Goal: Transaction & Acquisition: Purchase product/service

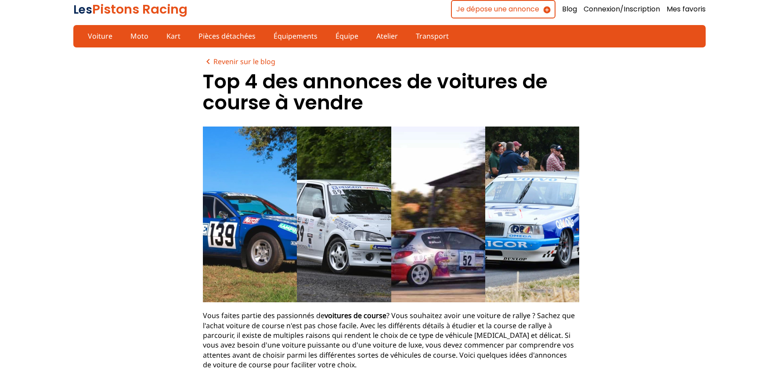
scroll to position [0, 0]
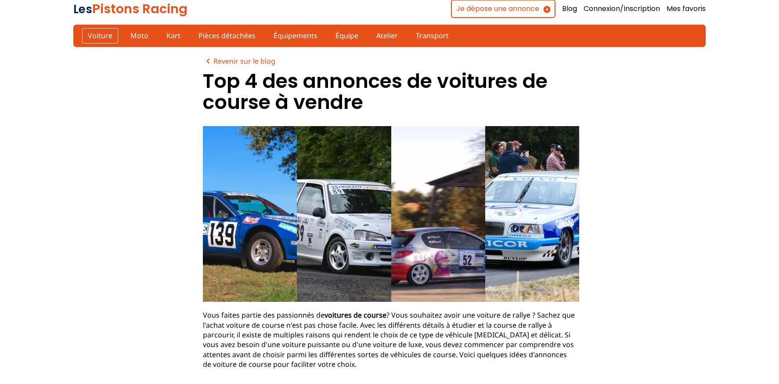
click at [98, 36] on link "Voiture" at bounding box center [100, 35] width 36 height 15
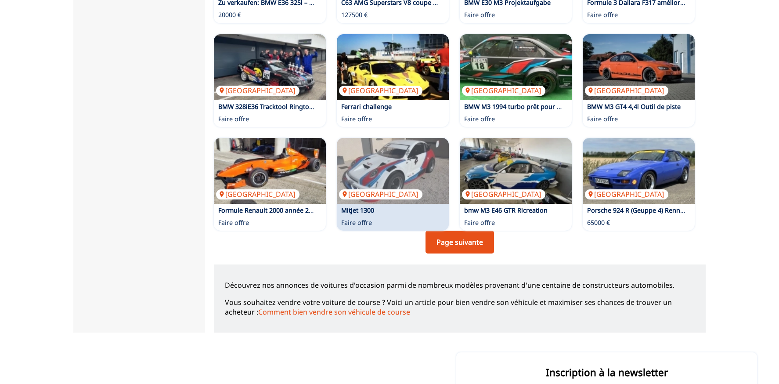
scroll to position [566, 0]
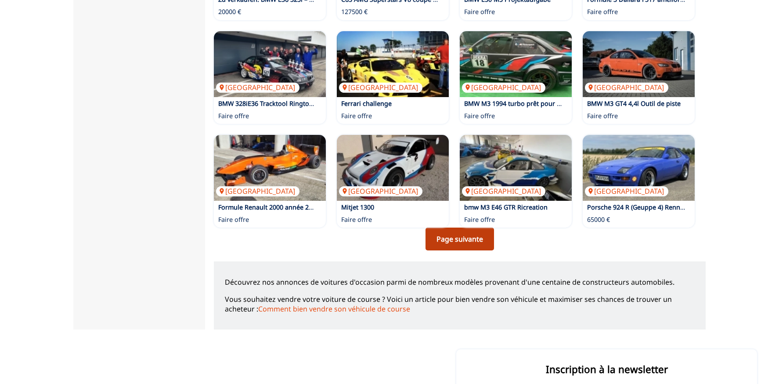
click at [458, 240] on link "Page suivante" at bounding box center [459, 238] width 68 height 23
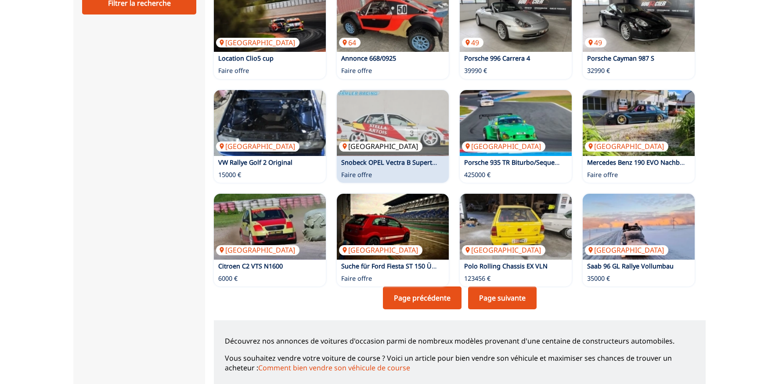
scroll to position [508, 0]
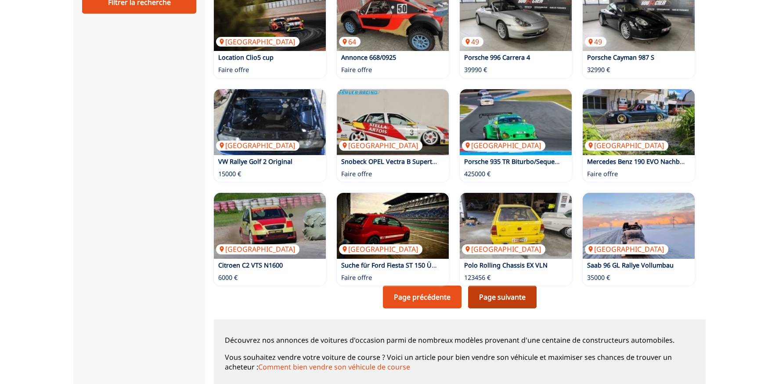
click at [504, 290] on link "Page suivante" at bounding box center [502, 296] width 68 height 23
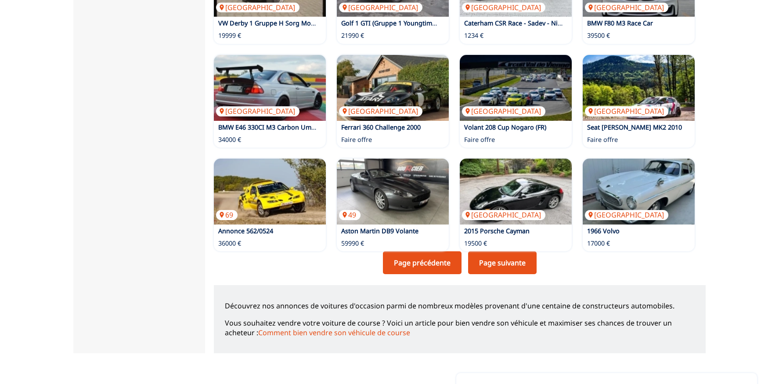
scroll to position [548, 0]
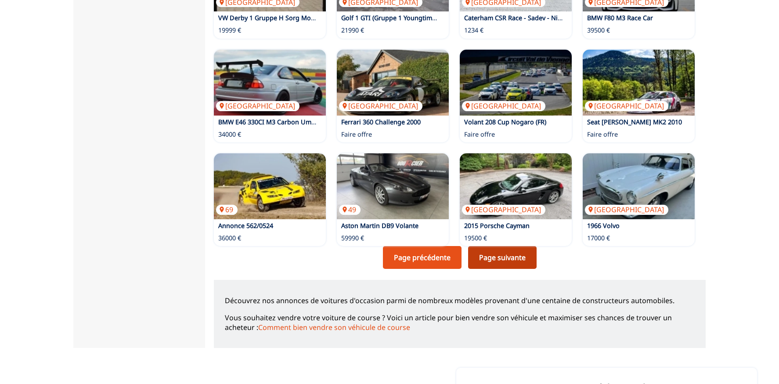
click at [490, 255] on link "Page suivante" at bounding box center [502, 257] width 68 height 23
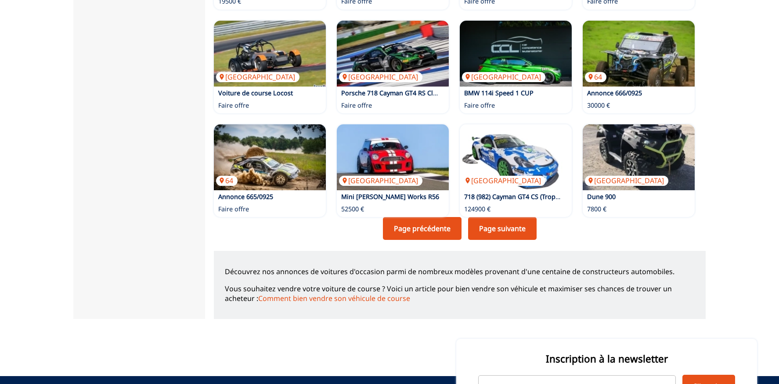
scroll to position [578, 0]
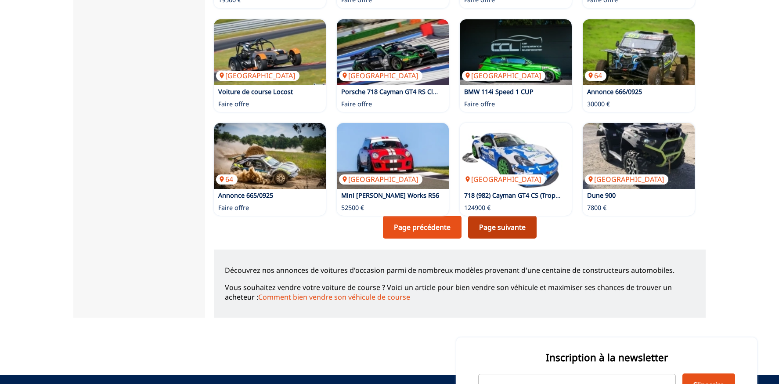
click at [503, 227] on link "Page suivante" at bounding box center [502, 227] width 68 height 23
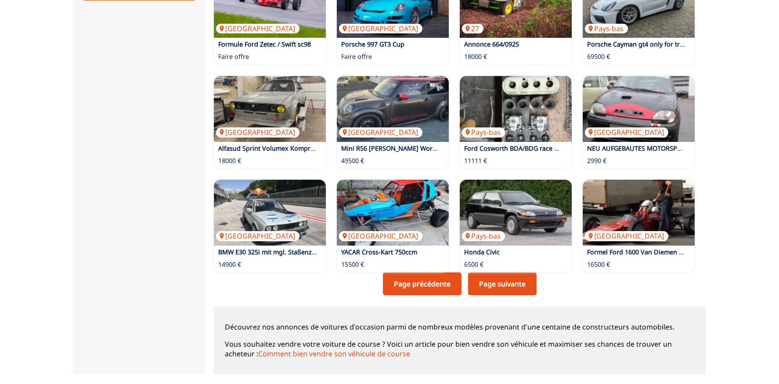
scroll to position [520, 0]
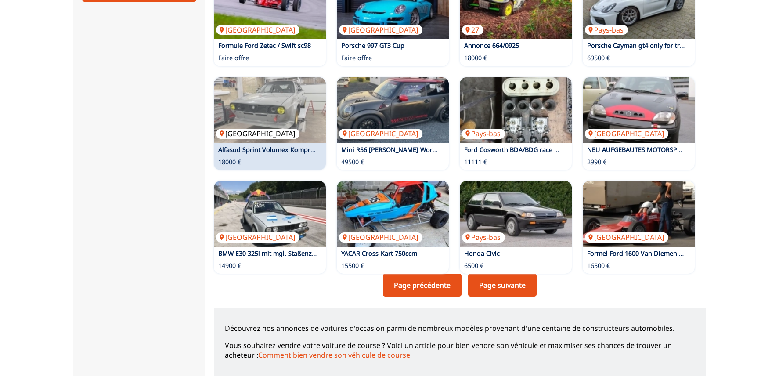
click at [283, 112] on img at bounding box center [270, 110] width 112 height 66
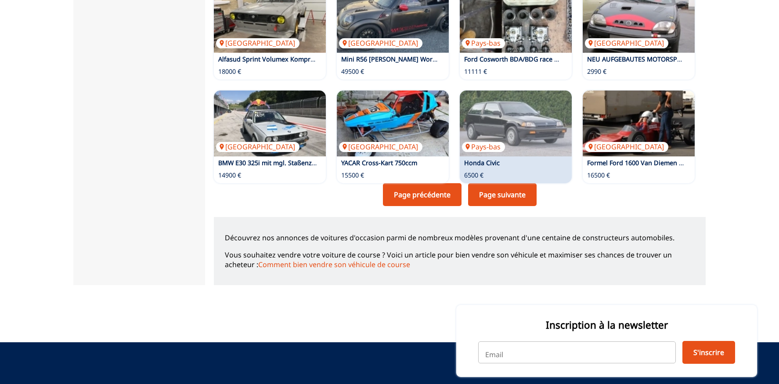
scroll to position [611, 0]
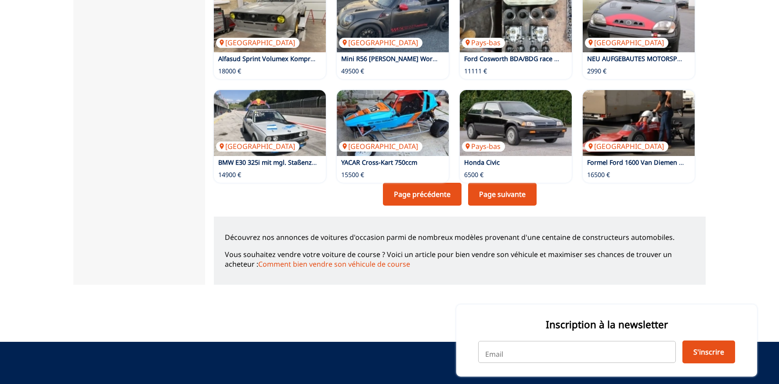
scroll to position [578, 0]
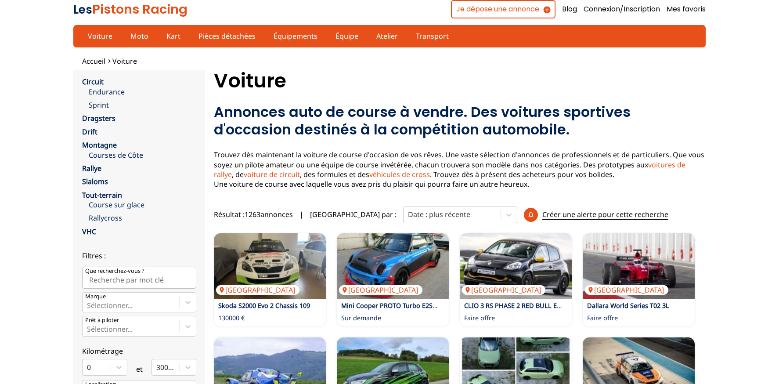
scroll to position [508, 0]
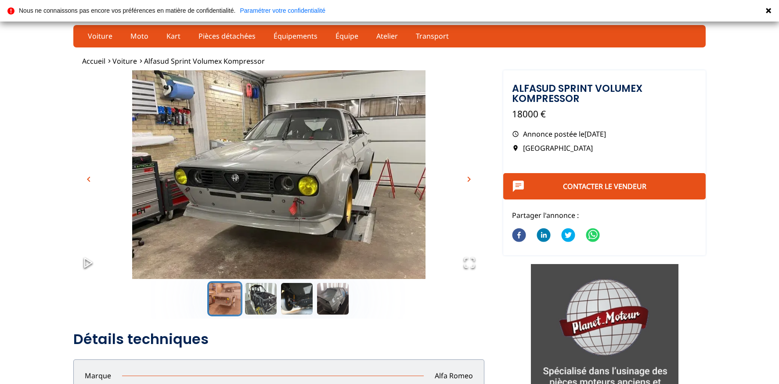
click at [290, 172] on img "Go to Slide 1" at bounding box center [278, 184] width 411 height 228
click at [470, 177] on span "chevron_right" at bounding box center [469, 179] width 11 height 11
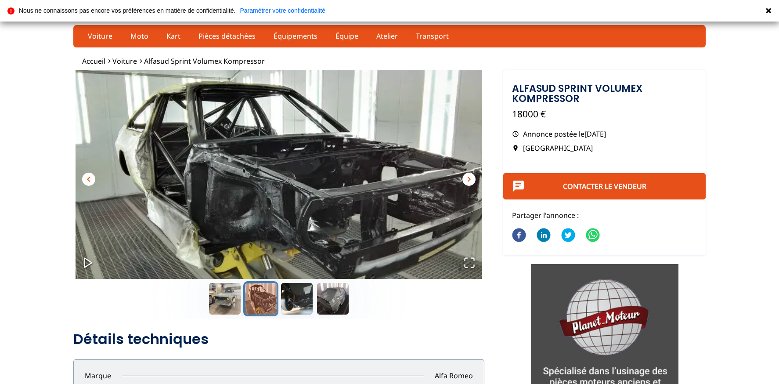
click at [470, 177] on span "chevron_right" at bounding box center [469, 179] width 11 height 11
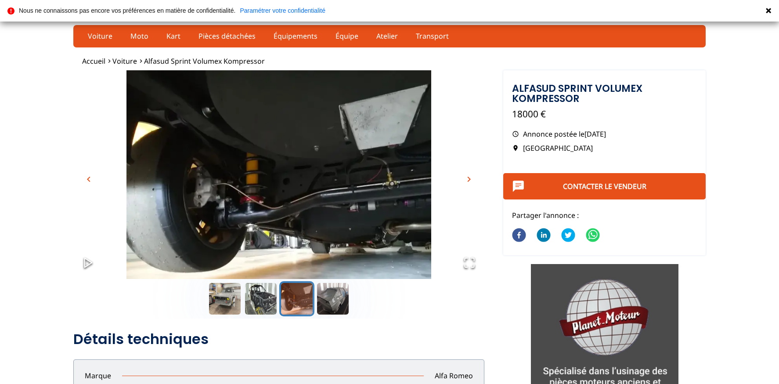
click at [470, 177] on span "chevron_right" at bounding box center [469, 179] width 11 height 11
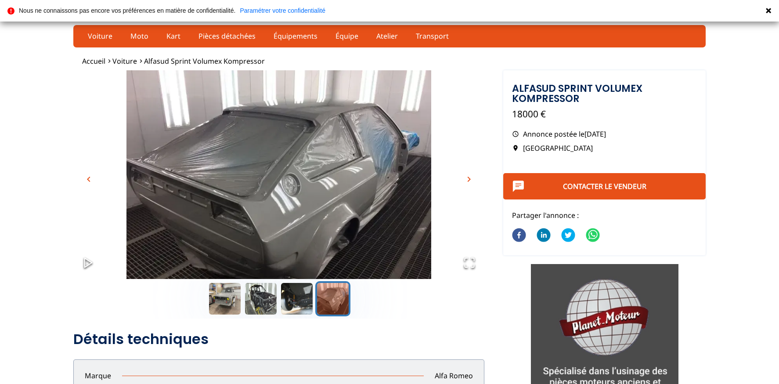
click at [470, 177] on span "chevron_right" at bounding box center [469, 179] width 11 height 11
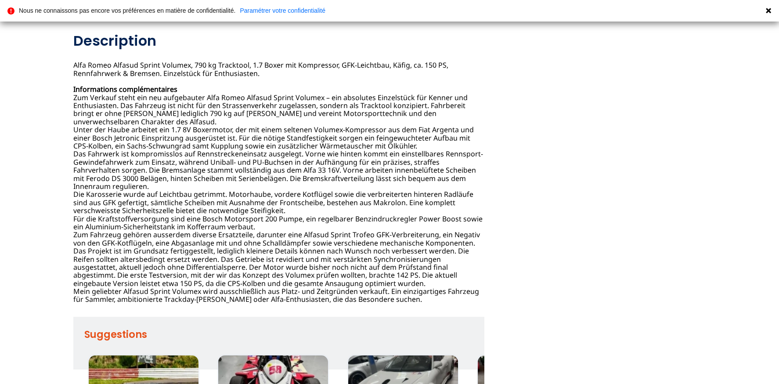
scroll to position [388, 0]
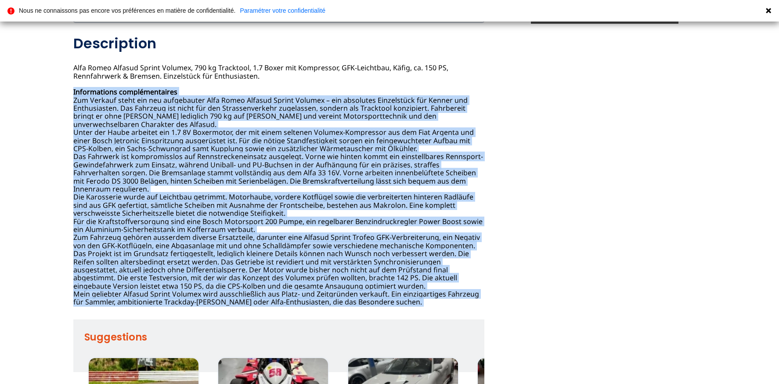
drag, startPoint x: 69, startPoint y: 91, endPoint x: 94, endPoint y: 300, distance: 210.0
click at [95, 302] on div "Signaler un abus close Adresse mail mail Raison : Sélectionner une raison Messa…" at bounding box center [389, 73] width 779 height 809
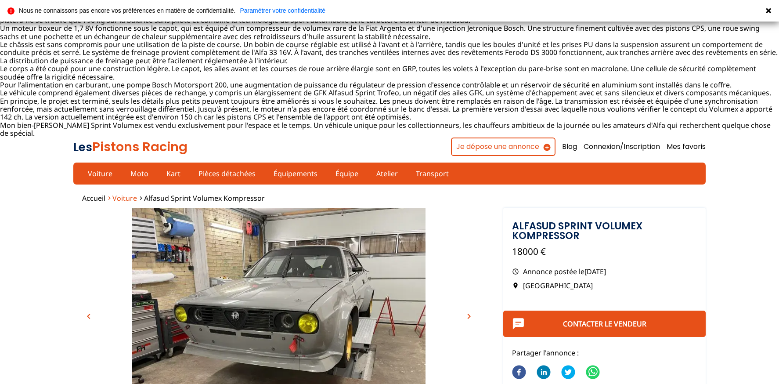
scroll to position [0, 0]
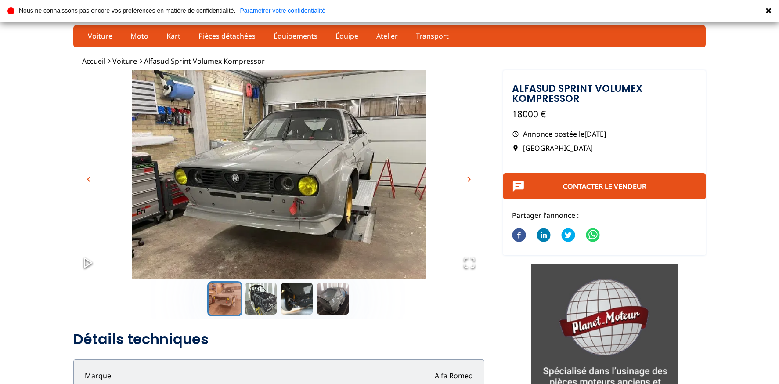
click at [468, 177] on span "chevron_right" at bounding box center [469, 179] width 11 height 11
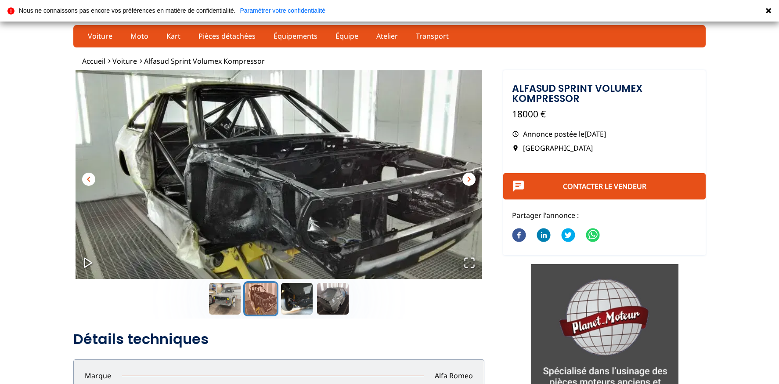
click at [468, 176] on span "chevron_right" at bounding box center [469, 179] width 11 height 11
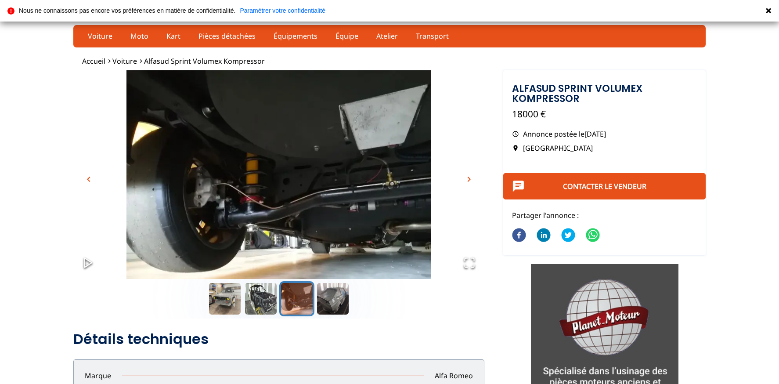
click at [468, 176] on span "chevron_right" at bounding box center [469, 179] width 11 height 11
